Goal: Check status: Check status

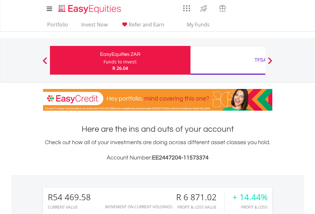
scroll to position [61, 100]
click at [104, 60] on div "Funds to invest:" at bounding box center [121, 62] width 34 height 6
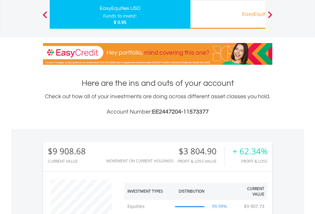
click at [228, 14] on div "EasyEquities RA" at bounding box center [260, 14] width 133 height 9
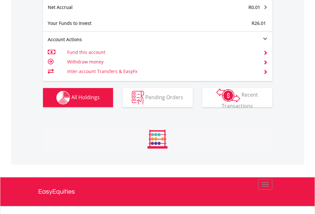
scroll to position [61, 100]
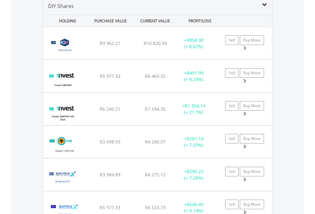
scroll to position [616, 0]
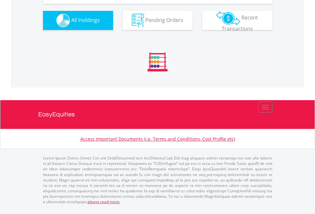
scroll to position [61, 100]
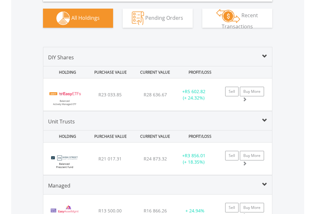
scroll to position [634, 0]
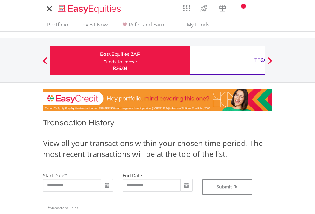
type input "**********"
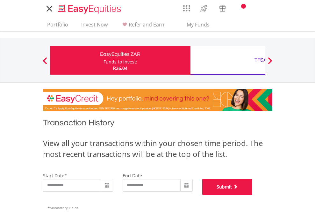
click at [253, 195] on button "Submit" at bounding box center [227, 187] width 50 height 16
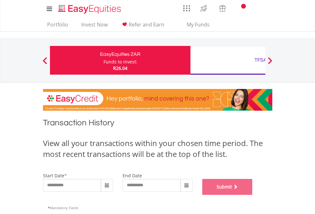
scroll to position [258, 0]
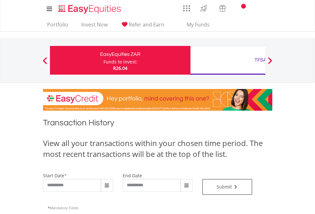
click at [228, 60] on div "TFSA" at bounding box center [260, 59] width 133 height 9
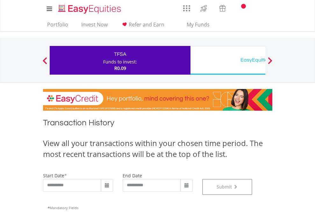
scroll to position [258, 0]
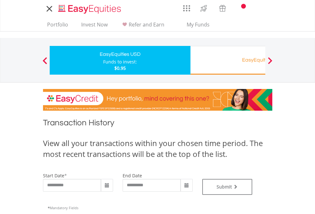
type input "**********"
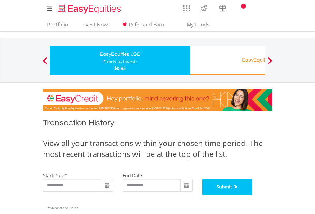
click at [253, 195] on button "Submit" at bounding box center [227, 187] width 50 height 16
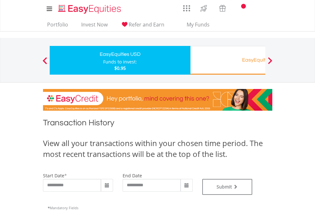
click at [228, 60] on div "EasyEquities RA" at bounding box center [260, 59] width 133 height 9
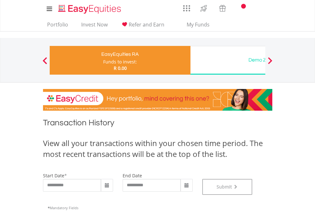
scroll to position [258, 0]
